Goal: Information Seeking & Learning: Learn about a topic

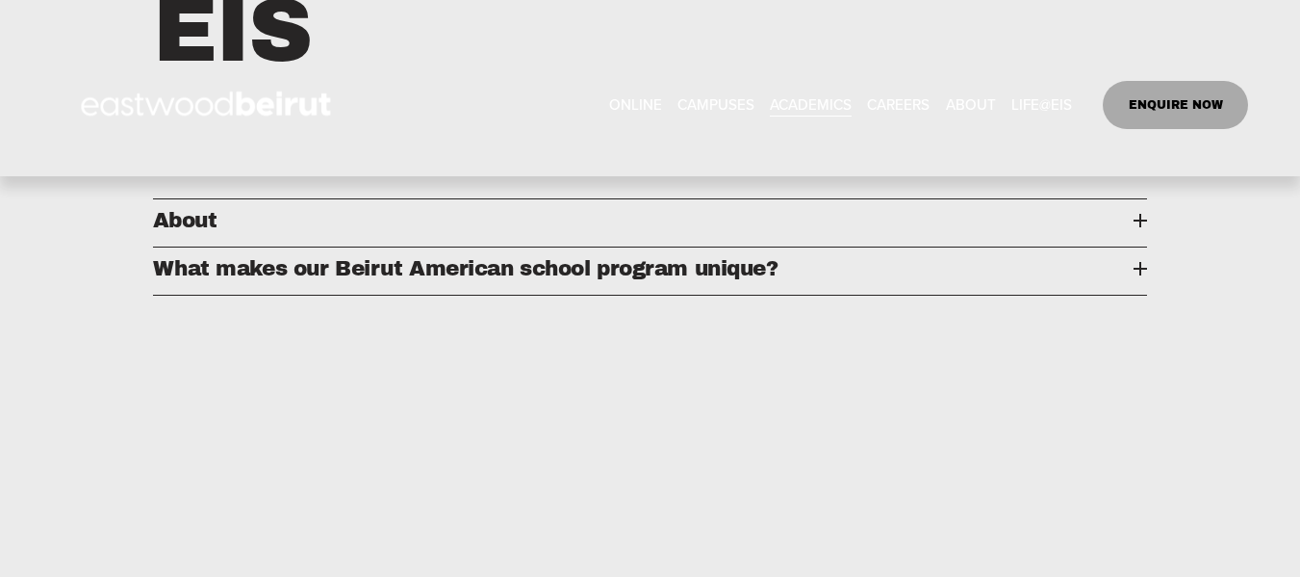
scroll to position [980, 0]
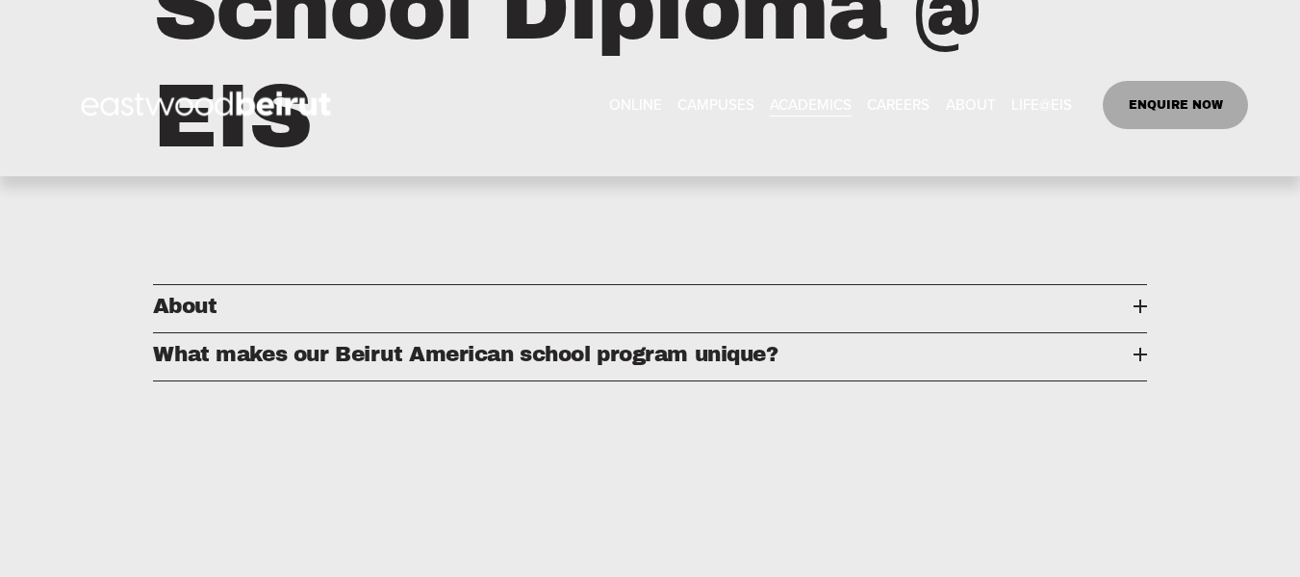
click at [193, 318] on span "About" at bounding box center [644, 306] width 982 height 23
click at [1132, 309] on span "About" at bounding box center [644, 306] width 982 height 23
click at [1143, 307] on div at bounding box center [1140, 306] width 13 height 2
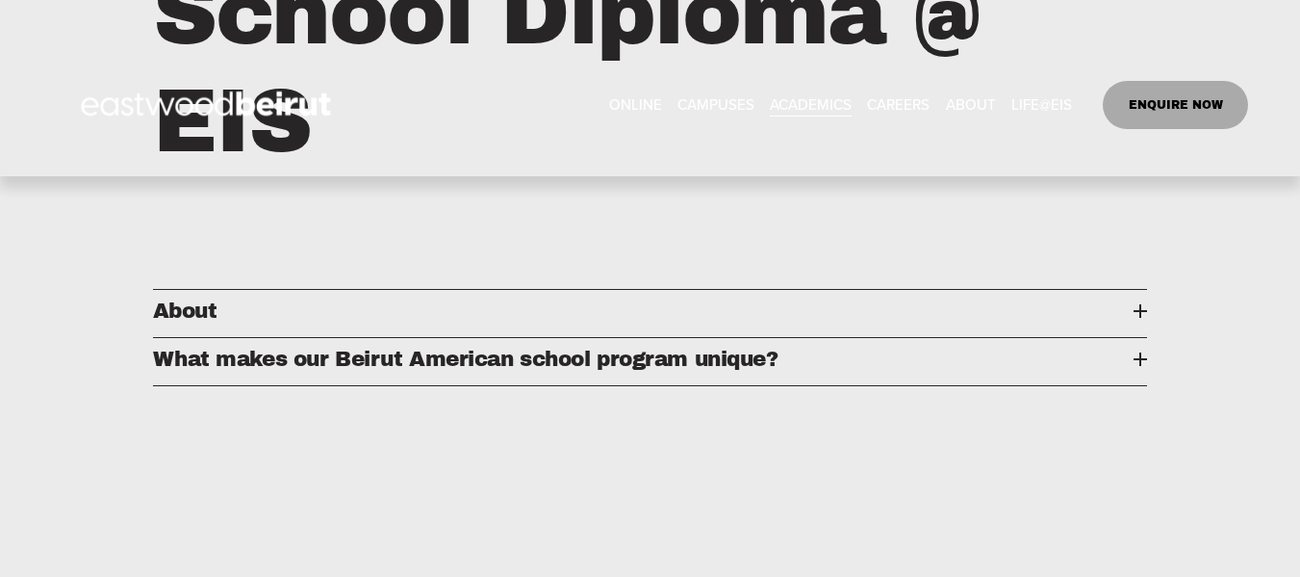
scroll to position [993, 0]
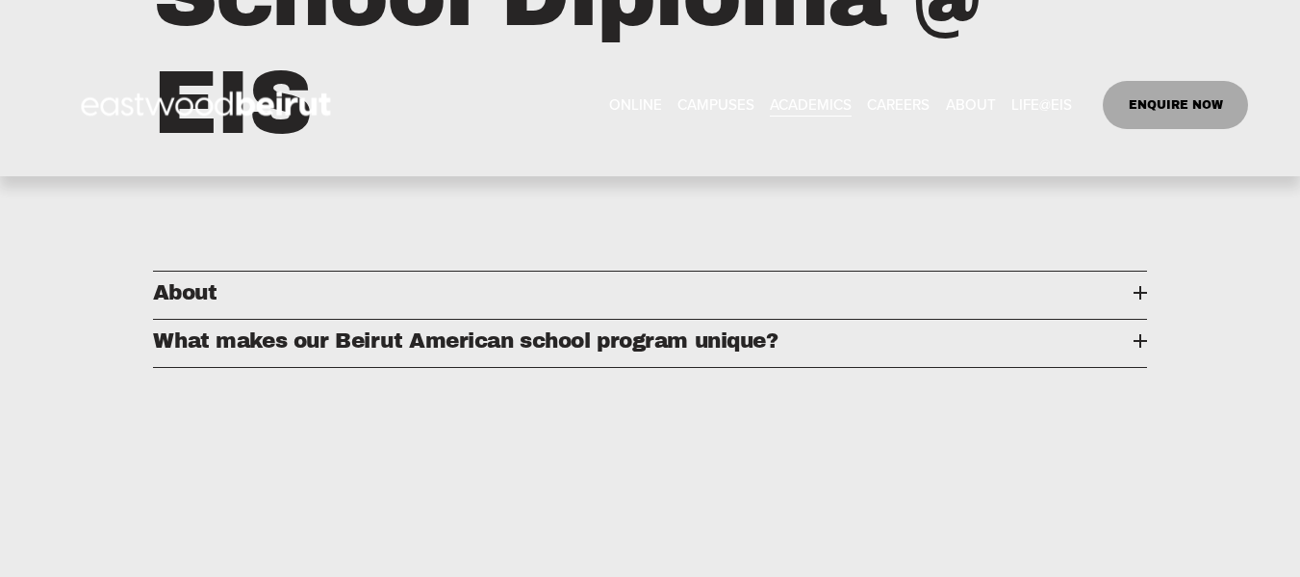
click at [189, 303] on span "About" at bounding box center [644, 292] width 982 height 23
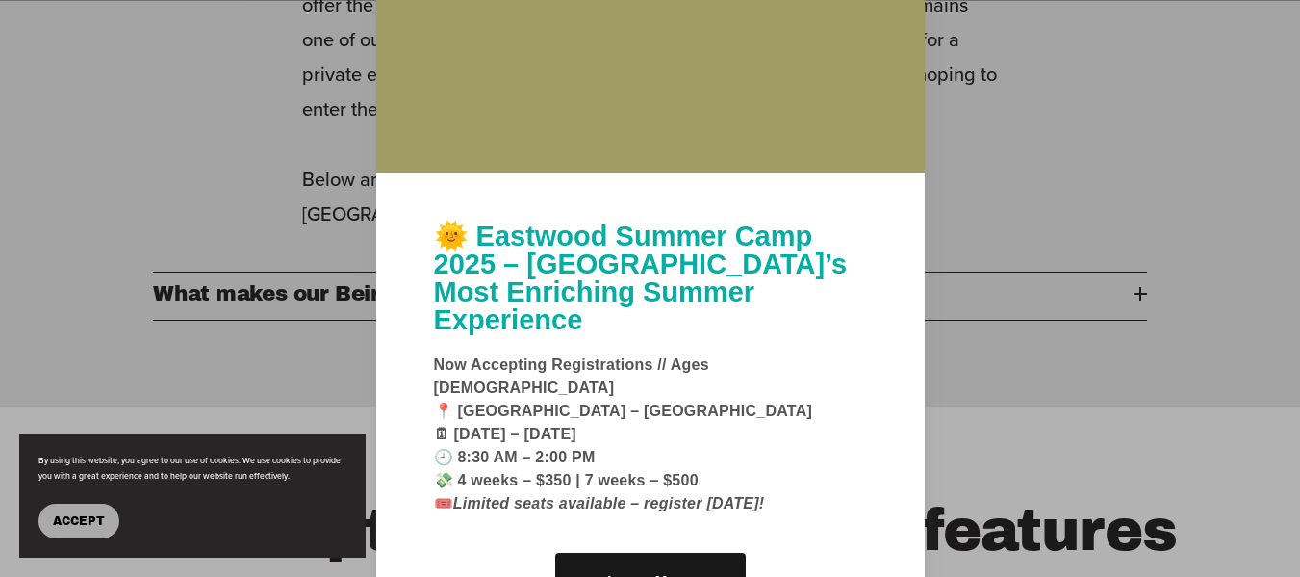
scroll to position [2051, 0]
click at [1038, 357] on div at bounding box center [650, 288] width 1300 height 577
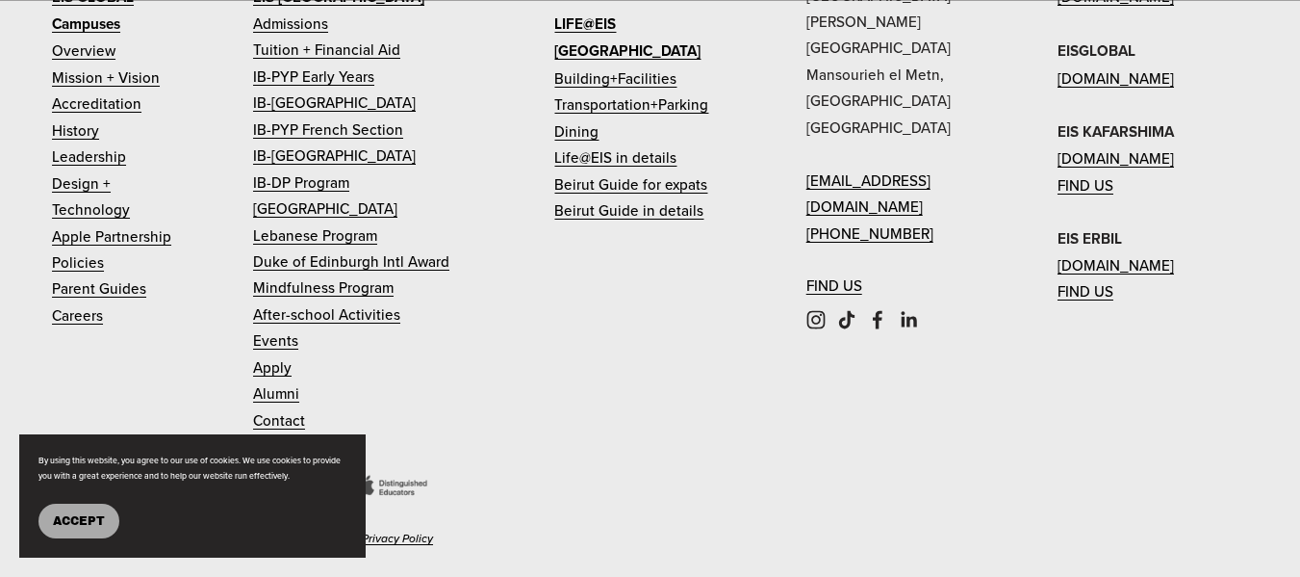
scroll to position [5933, 0]
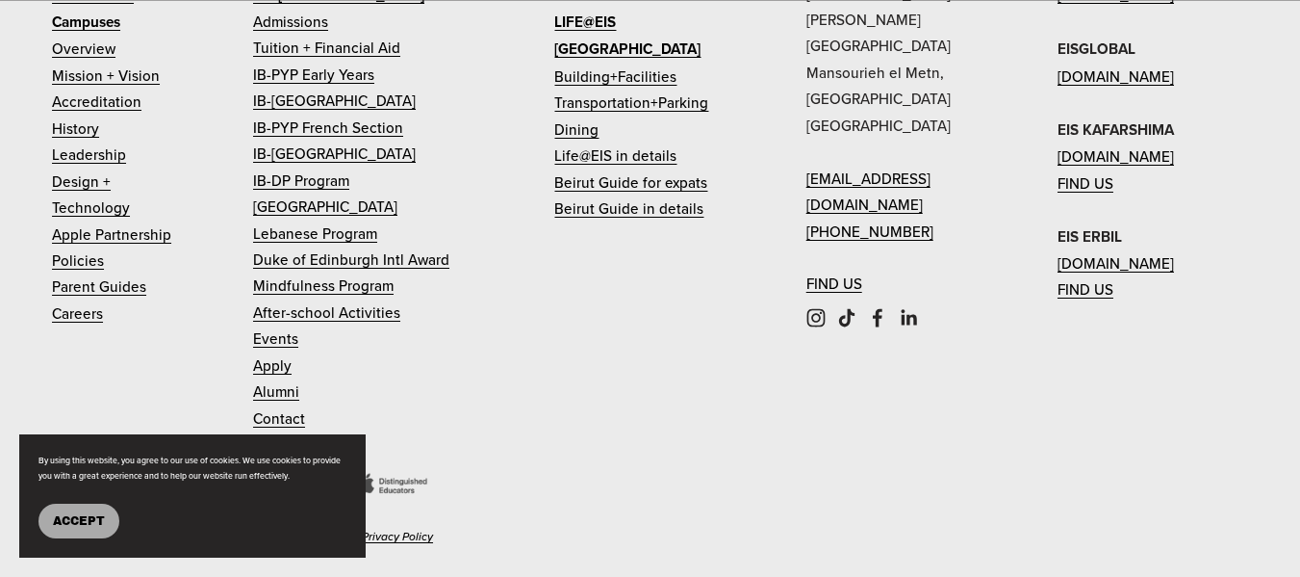
click at [90, 516] on span "Accept" at bounding box center [79, 520] width 52 height 13
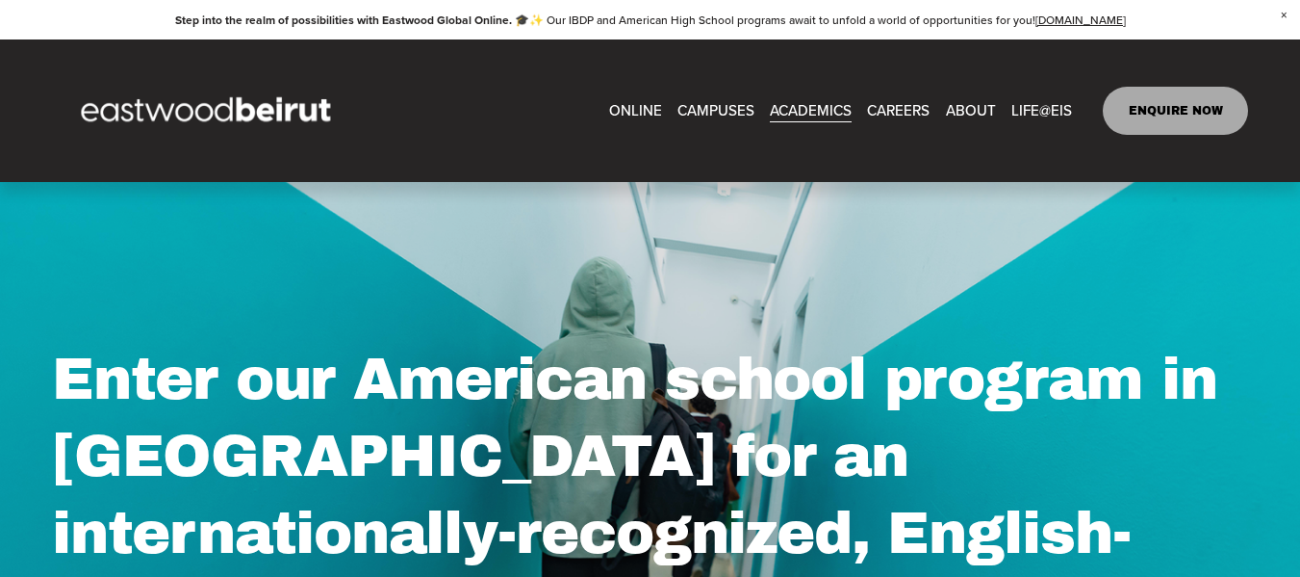
scroll to position [0, 0]
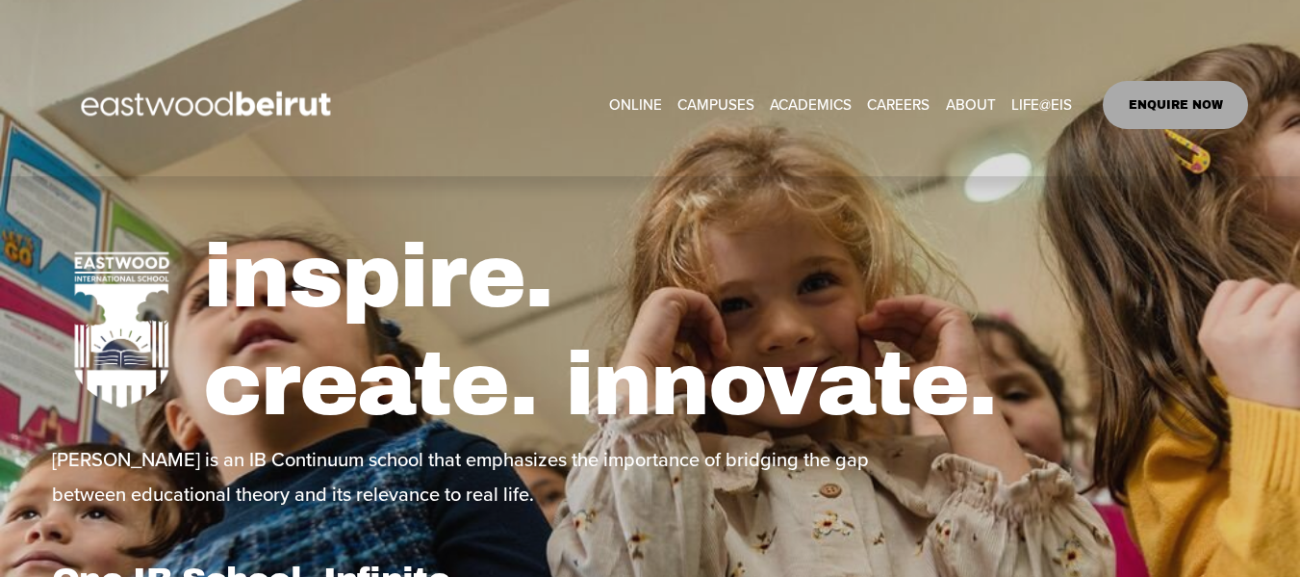
select select "**"
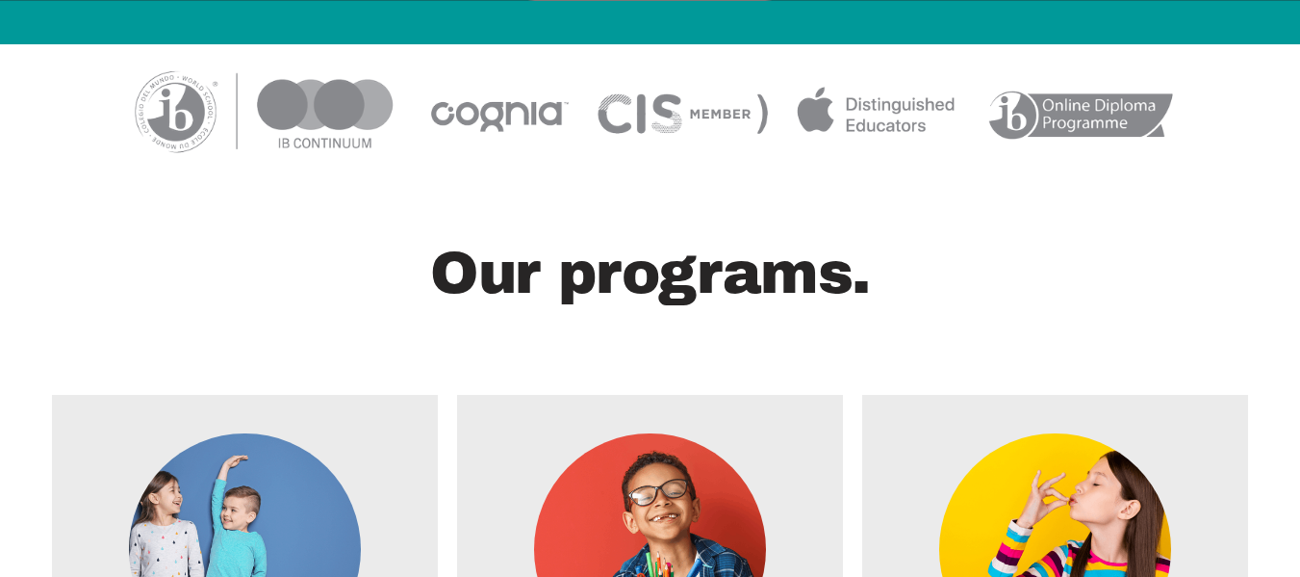
scroll to position [3290, 0]
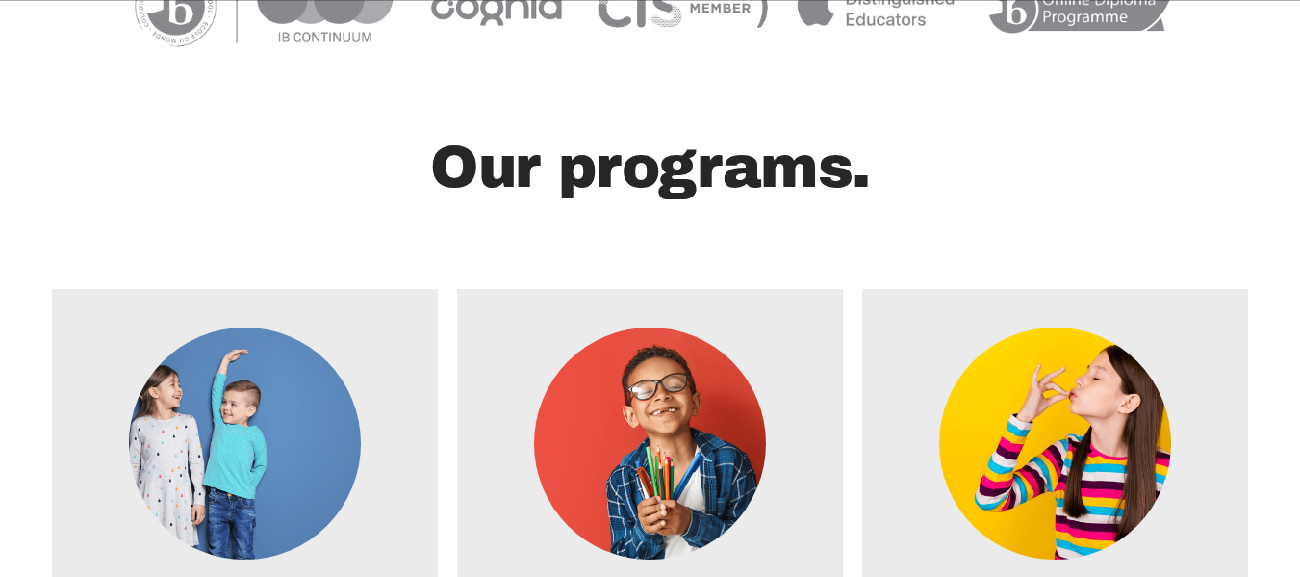
drag, startPoint x: 1314, startPoint y: 20, endPoint x: 1249, endPoint y: 201, distance: 192.1
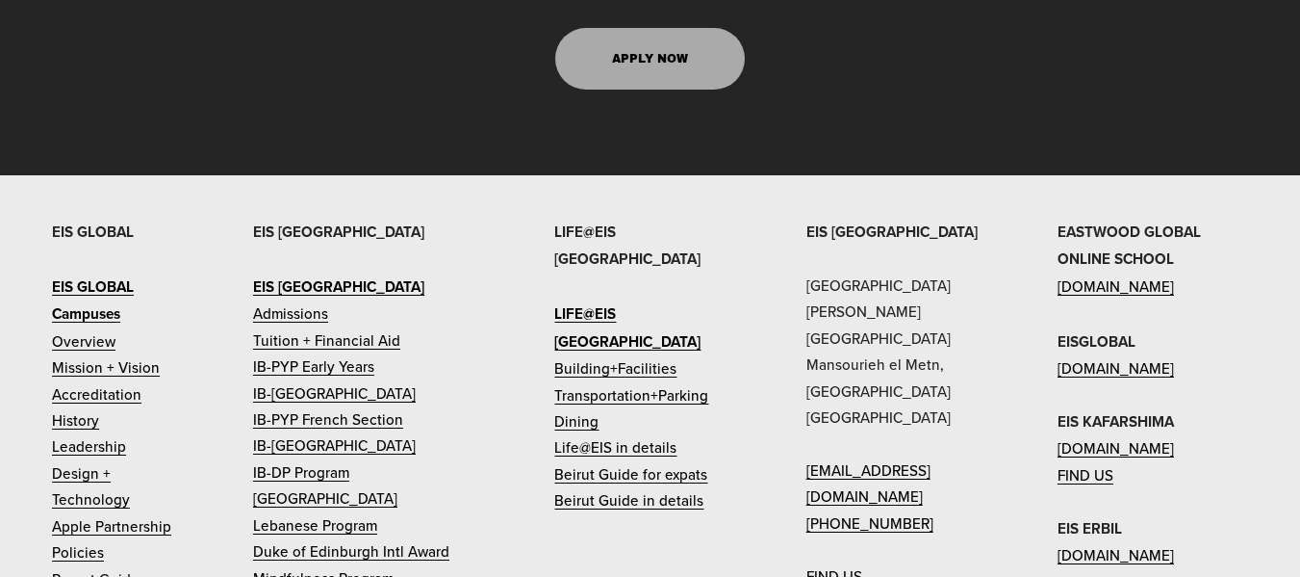
scroll to position [9157, 0]
